Goal: Obtain resource: Obtain resource

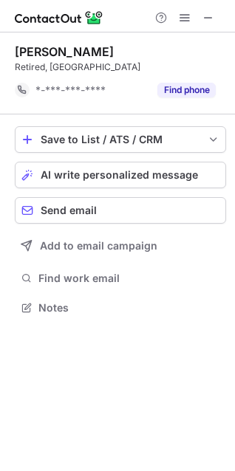
scroll to position [297, 235]
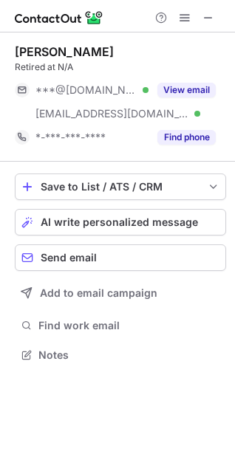
scroll to position [345, 235]
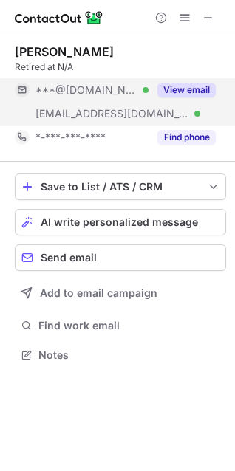
click at [188, 80] on div "View email" at bounding box center [181, 90] width 67 height 24
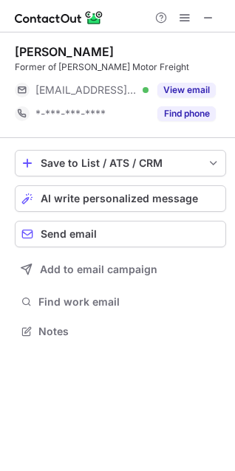
scroll to position [321, 235]
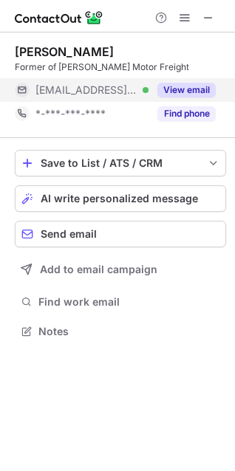
click at [171, 83] on button "View email" at bounding box center [186, 90] width 58 height 15
click at [176, 83] on button "View email" at bounding box center [186, 90] width 58 height 15
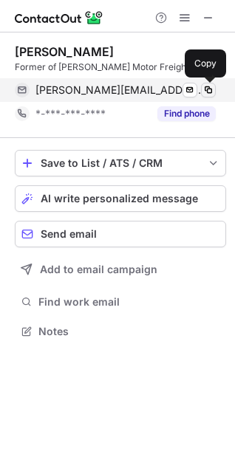
click at [208, 92] on span at bounding box center [208, 90] width 12 height 12
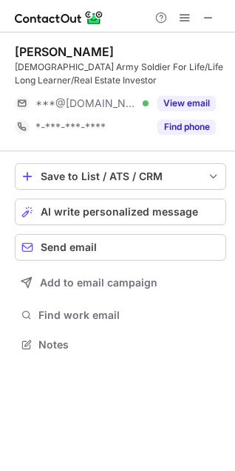
scroll to position [334, 235]
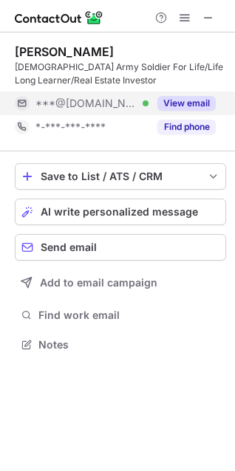
click at [197, 96] on button "View email" at bounding box center [186, 103] width 58 height 15
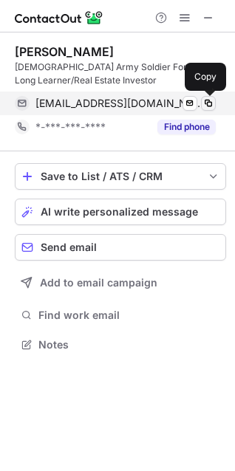
click at [204, 102] on span at bounding box center [208, 103] width 12 height 12
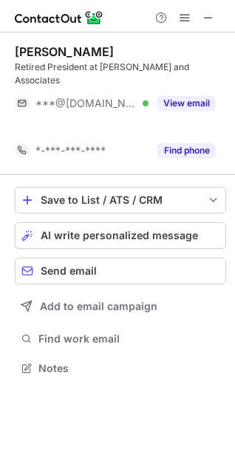
scroll to position [321, 235]
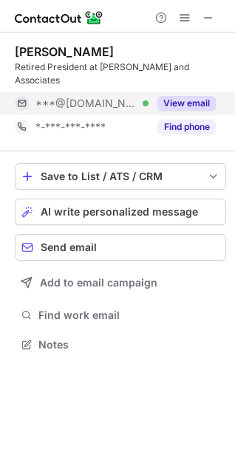
click at [186, 92] on div "View email" at bounding box center [181, 104] width 67 height 24
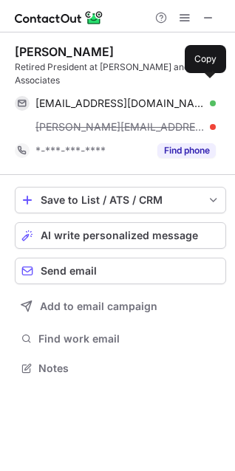
scroll to position [345, 235]
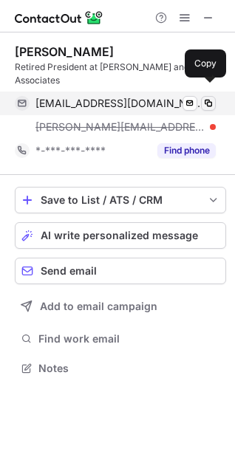
click at [209, 97] on span at bounding box center [208, 103] width 12 height 12
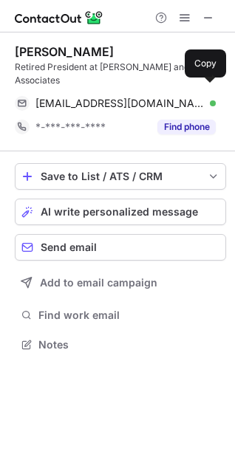
scroll to position [321, 235]
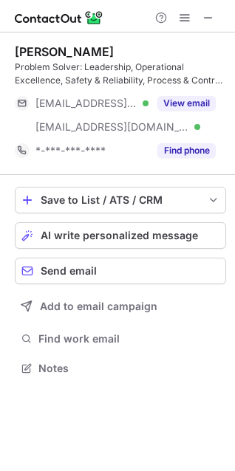
scroll to position [358, 235]
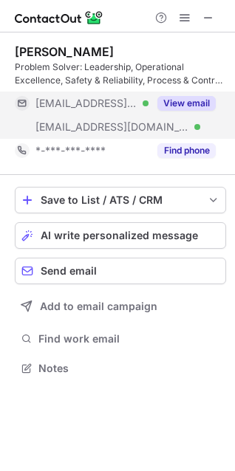
click at [191, 92] on div "View email" at bounding box center [181, 104] width 67 height 24
click at [191, 92] on div "[EMAIL_ADDRESS][DOMAIN_NAME]" at bounding box center [115, 104] width 201 height 24
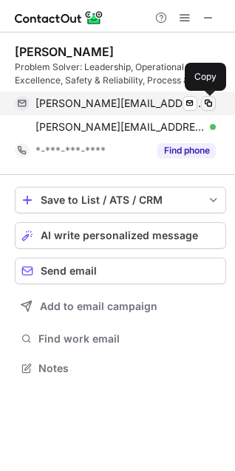
click at [204, 100] on span at bounding box center [208, 103] width 12 height 12
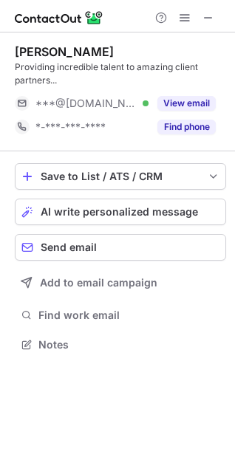
scroll to position [334, 235]
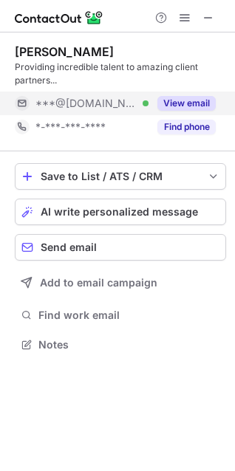
click at [180, 104] on button "View email" at bounding box center [186, 103] width 58 height 15
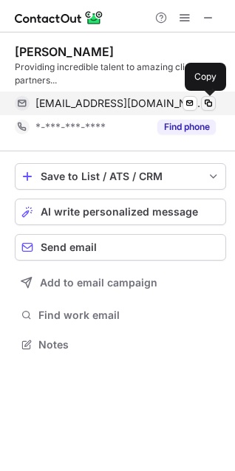
click at [213, 103] on span at bounding box center [208, 103] width 12 height 12
click at [209, 99] on span at bounding box center [208, 103] width 12 height 12
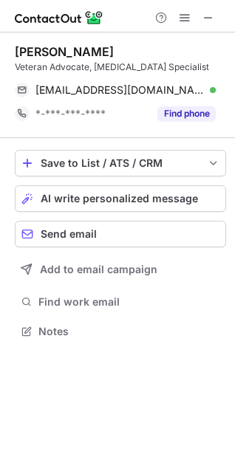
scroll to position [321, 235]
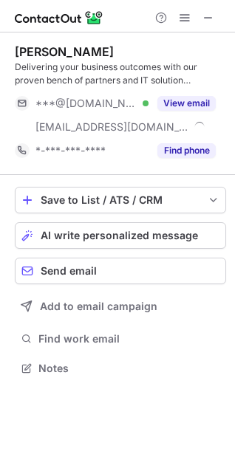
scroll to position [358, 235]
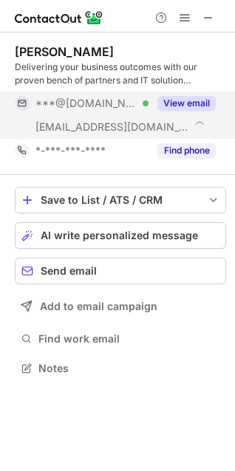
click at [177, 105] on button "View email" at bounding box center [186, 103] width 58 height 15
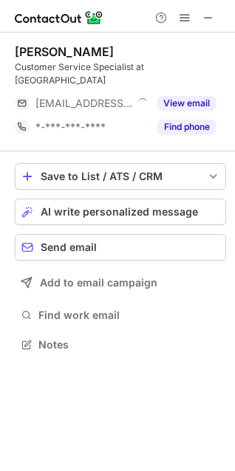
scroll to position [321, 235]
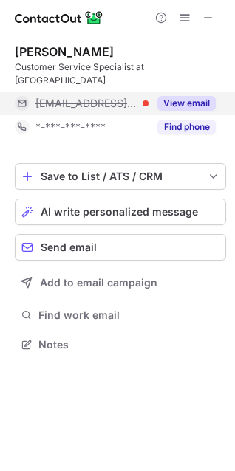
click at [189, 96] on button "View email" at bounding box center [186, 103] width 58 height 15
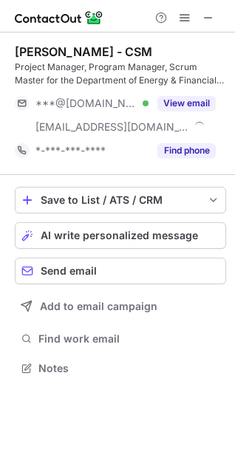
scroll to position [358, 235]
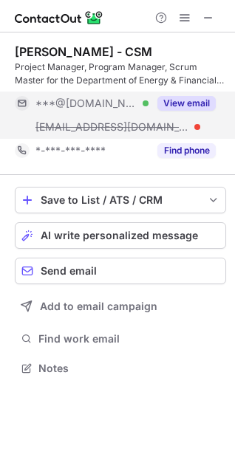
click at [179, 103] on button "View email" at bounding box center [186, 103] width 58 height 15
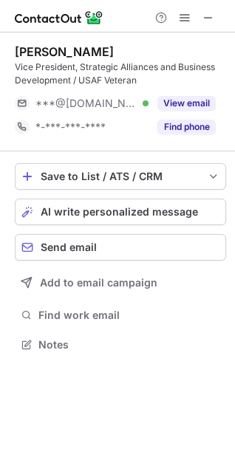
scroll to position [334, 235]
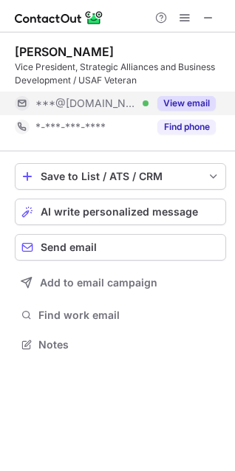
click at [186, 101] on button "View email" at bounding box center [186, 103] width 58 height 15
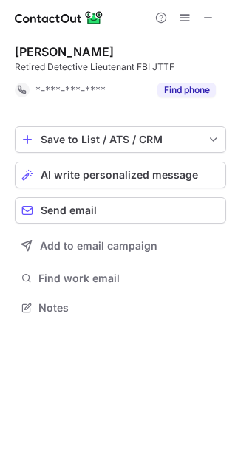
scroll to position [297, 235]
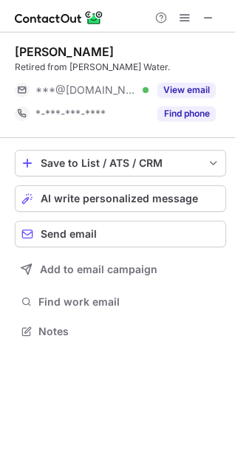
scroll to position [321, 235]
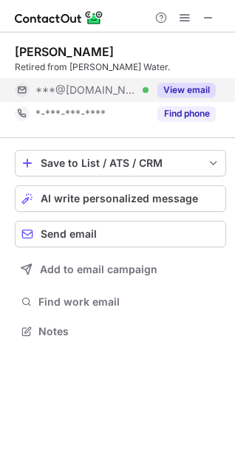
click at [199, 93] on button "View email" at bounding box center [186, 90] width 58 height 15
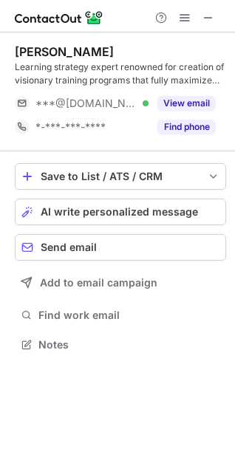
scroll to position [334, 235]
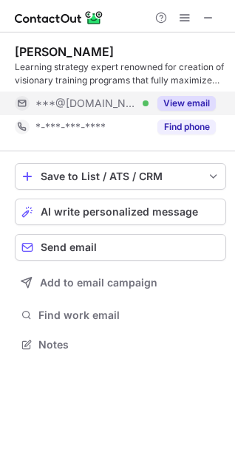
click at [197, 100] on button "View email" at bounding box center [186, 103] width 58 height 15
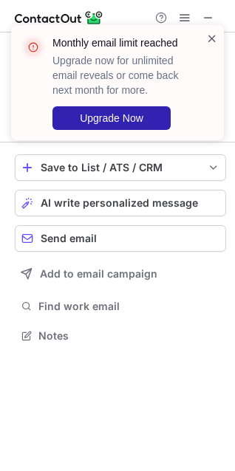
click at [209, 38] on span at bounding box center [212, 38] width 12 height 15
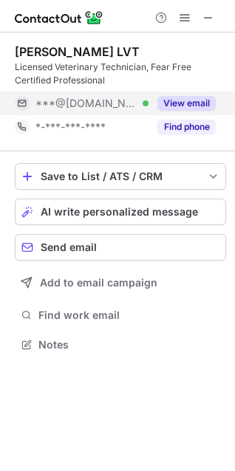
click at [191, 99] on button "View email" at bounding box center [186, 103] width 58 height 15
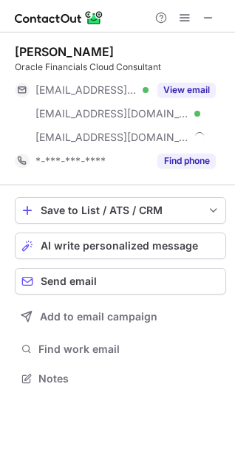
scroll to position [368, 235]
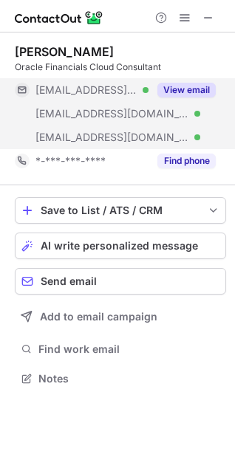
click at [187, 80] on div "View email" at bounding box center [181, 90] width 67 height 24
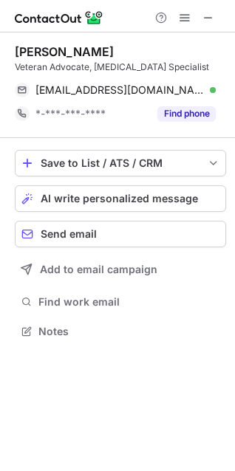
scroll to position [321, 235]
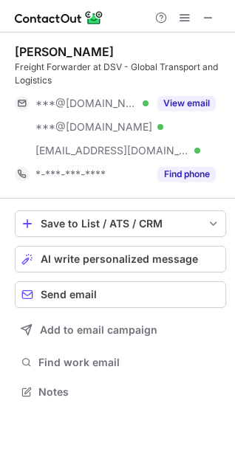
scroll to position [382, 235]
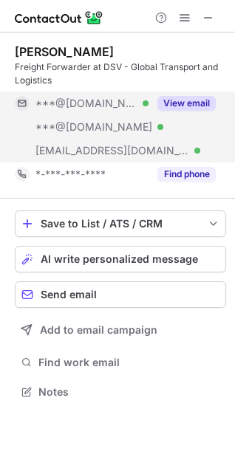
click at [171, 97] on button "View email" at bounding box center [186, 103] width 58 height 15
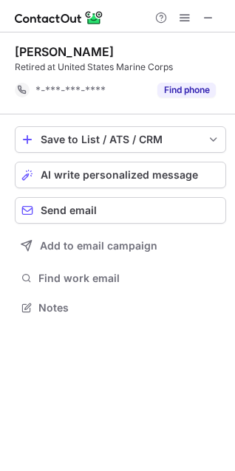
scroll to position [297, 235]
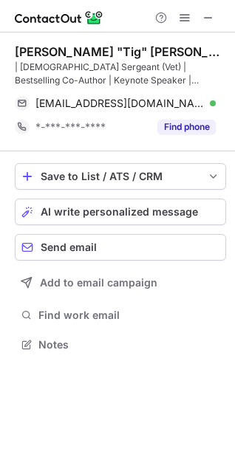
scroll to position [334, 235]
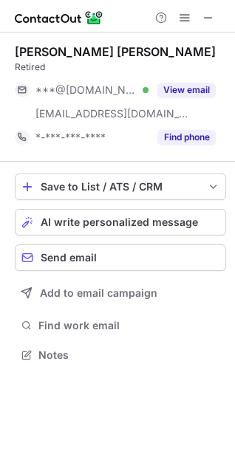
scroll to position [345, 235]
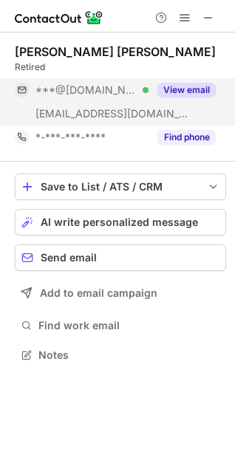
click at [194, 90] on button "View email" at bounding box center [186, 90] width 58 height 15
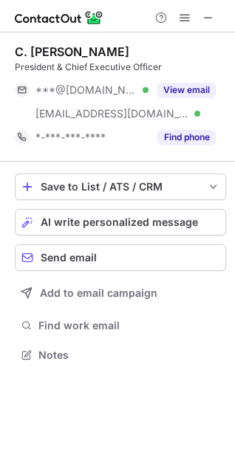
scroll to position [345, 235]
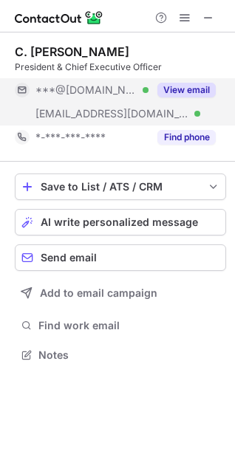
click at [182, 89] on button "View email" at bounding box center [186, 90] width 58 height 15
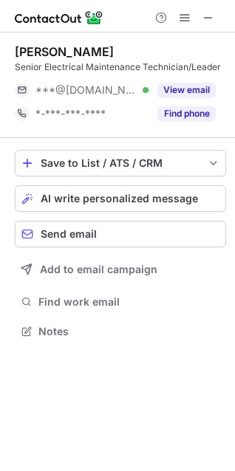
scroll to position [321, 235]
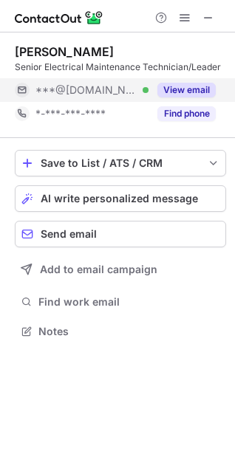
click at [202, 80] on div "View email" at bounding box center [181, 90] width 67 height 24
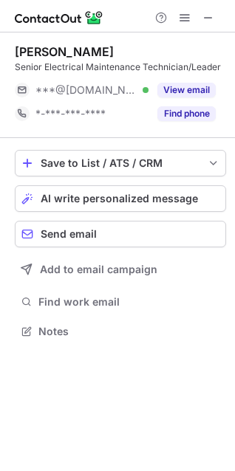
click at [192, 89] on button "View email" at bounding box center [186, 90] width 58 height 15
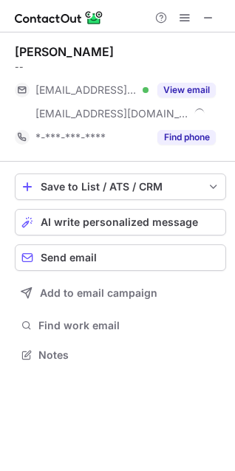
scroll to position [345, 235]
click at [192, 89] on button "View email" at bounding box center [186, 90] width 58 height 15
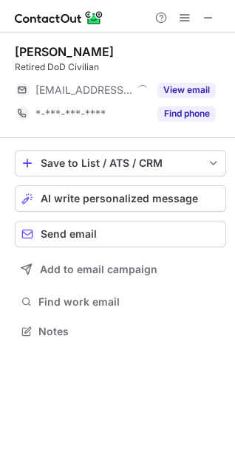
scroll to position [321, 235]
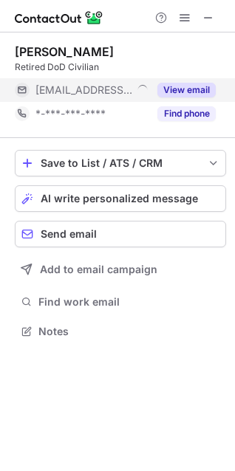
click at [188, 85] on button "View email" at bounding box center [186, 90] width 58 height 15
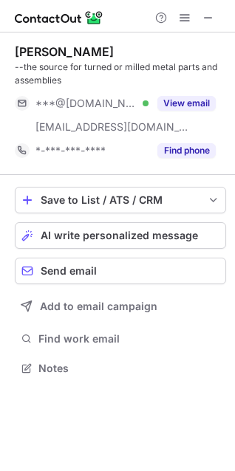
scroll to position [358, 235]
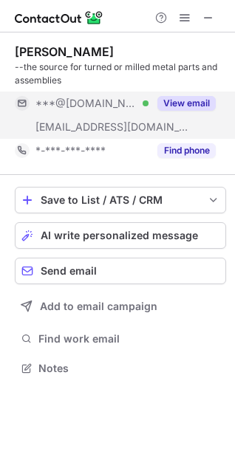
click at [196, 103] on button "View email" at bounding box center [186, 103] width 58 height 15
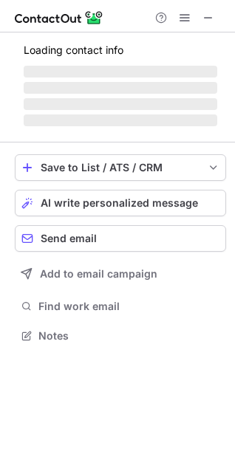
scroll to position [358, 235]
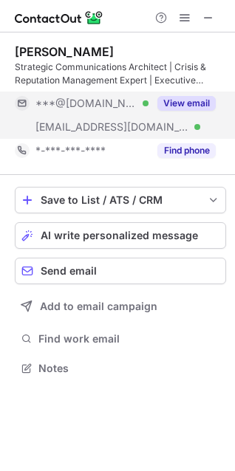
click at [179, 105] on button "View email" at bounding box center [186, 103] width 58 height 15
